Goal: Task Accomplishment & Management: Complete application form

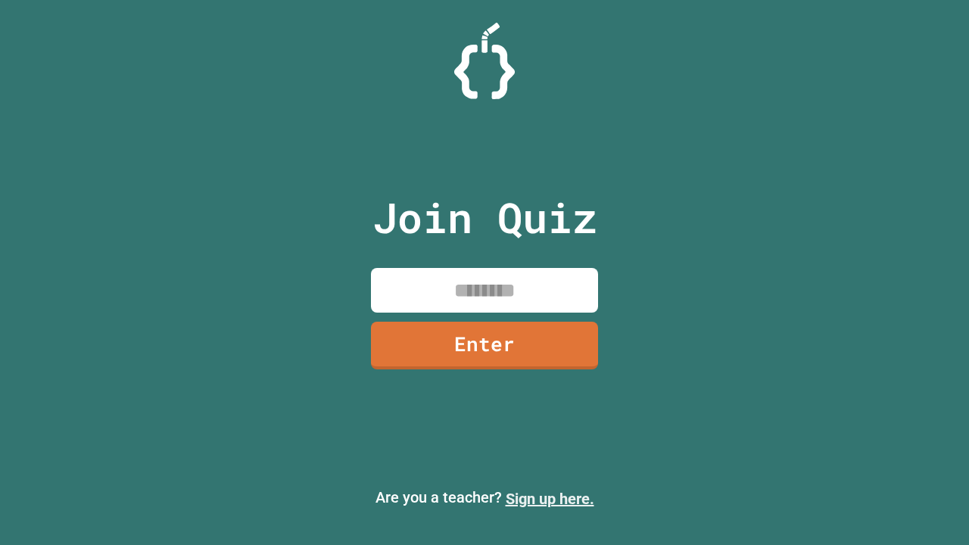
click at [550, 499] on link "Sign up here." at bounding box center [550, 499] width 89 height 18
